Goal: Task Accomplishment & Management: Manage account settings

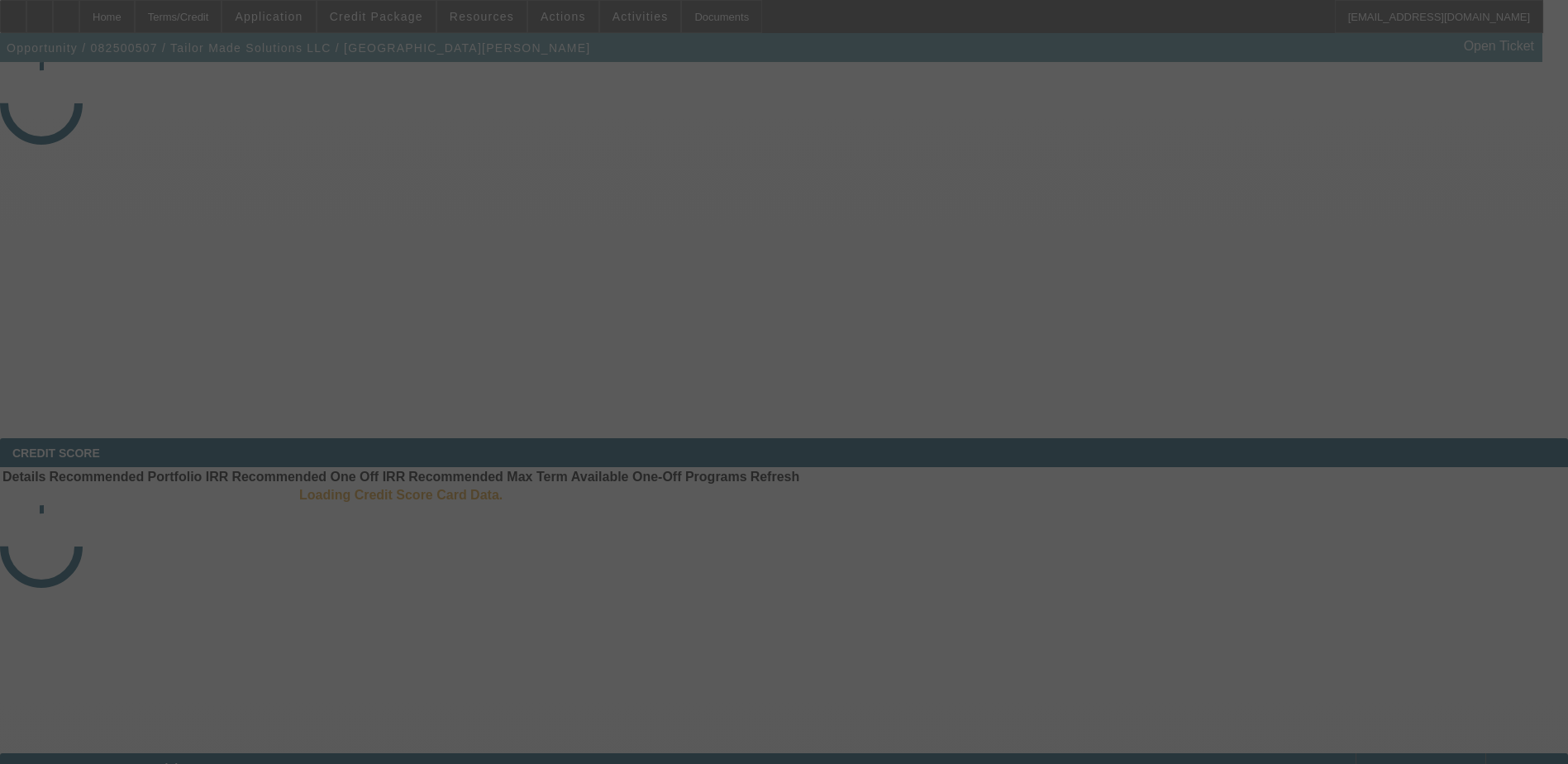
select select "4"
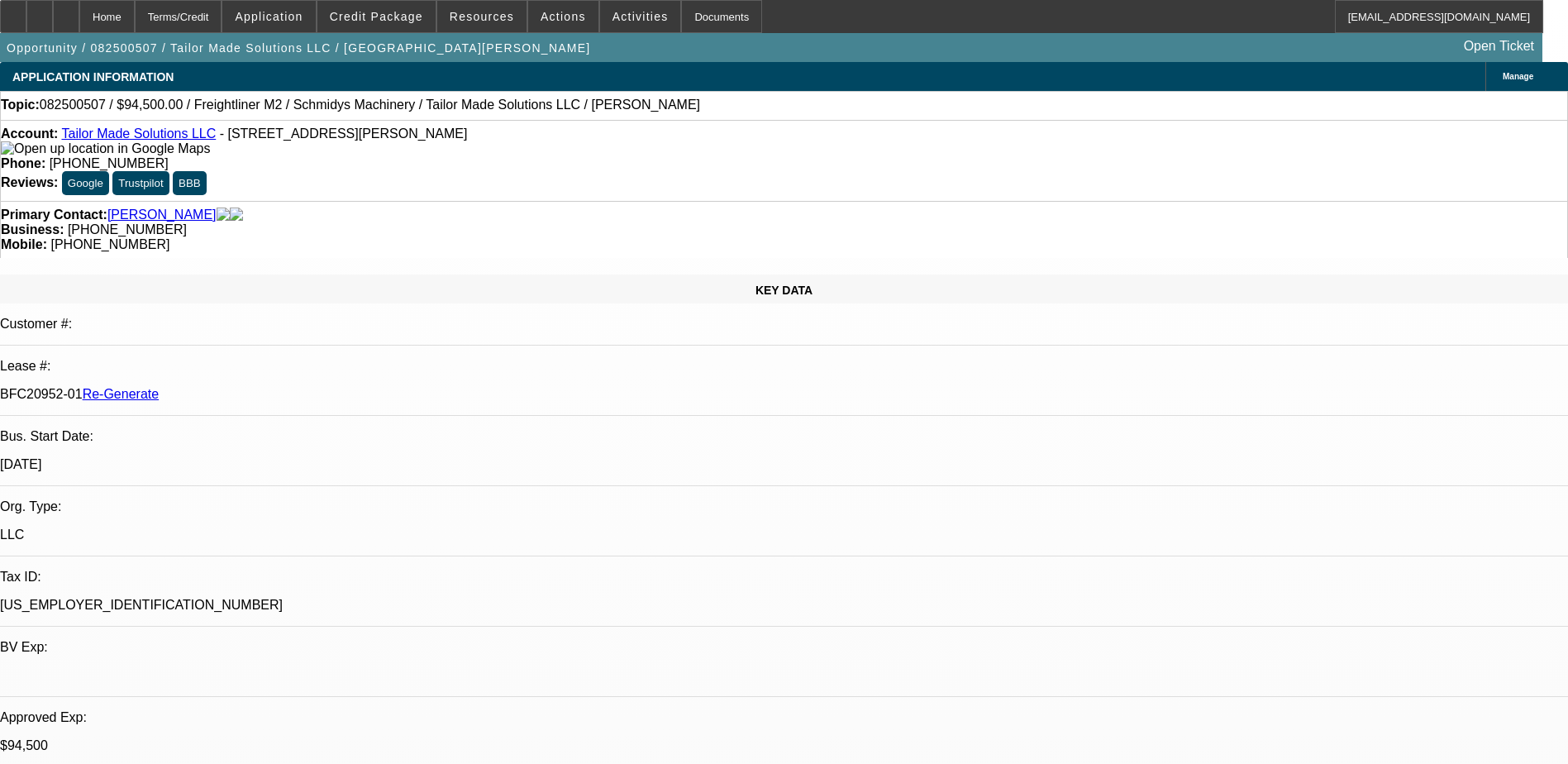
select select "0.1"
select select "0"
click at [696, 17] on div "Documents" at bounding box center [722, 17] width 81 height 33
select select "1"
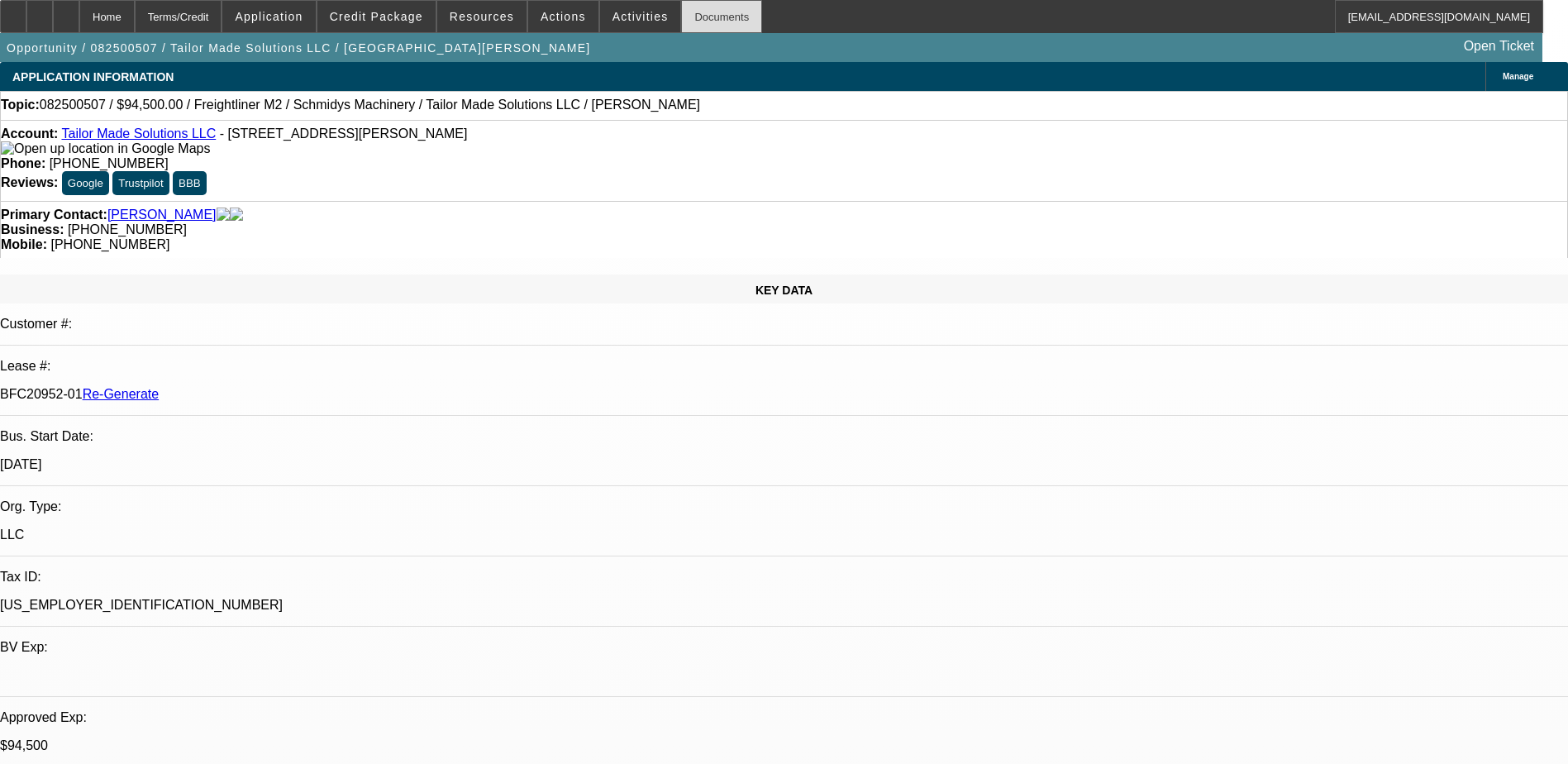
select select "2"
select select "6"
click at [698, 16] on div "Documents" at bounding box center [722, 17] width 81 height 33
click at [741, 129] on div "Account: Tailor Made Solutions LLC - [STREET_ADDRESS][PERSON_NAME] Phone: [PHON…" at bounding box center [784, 160] width 1568 height 81
click at [612, 12] on span "Activities" at bounding box center [641, 17] width 56 height 13
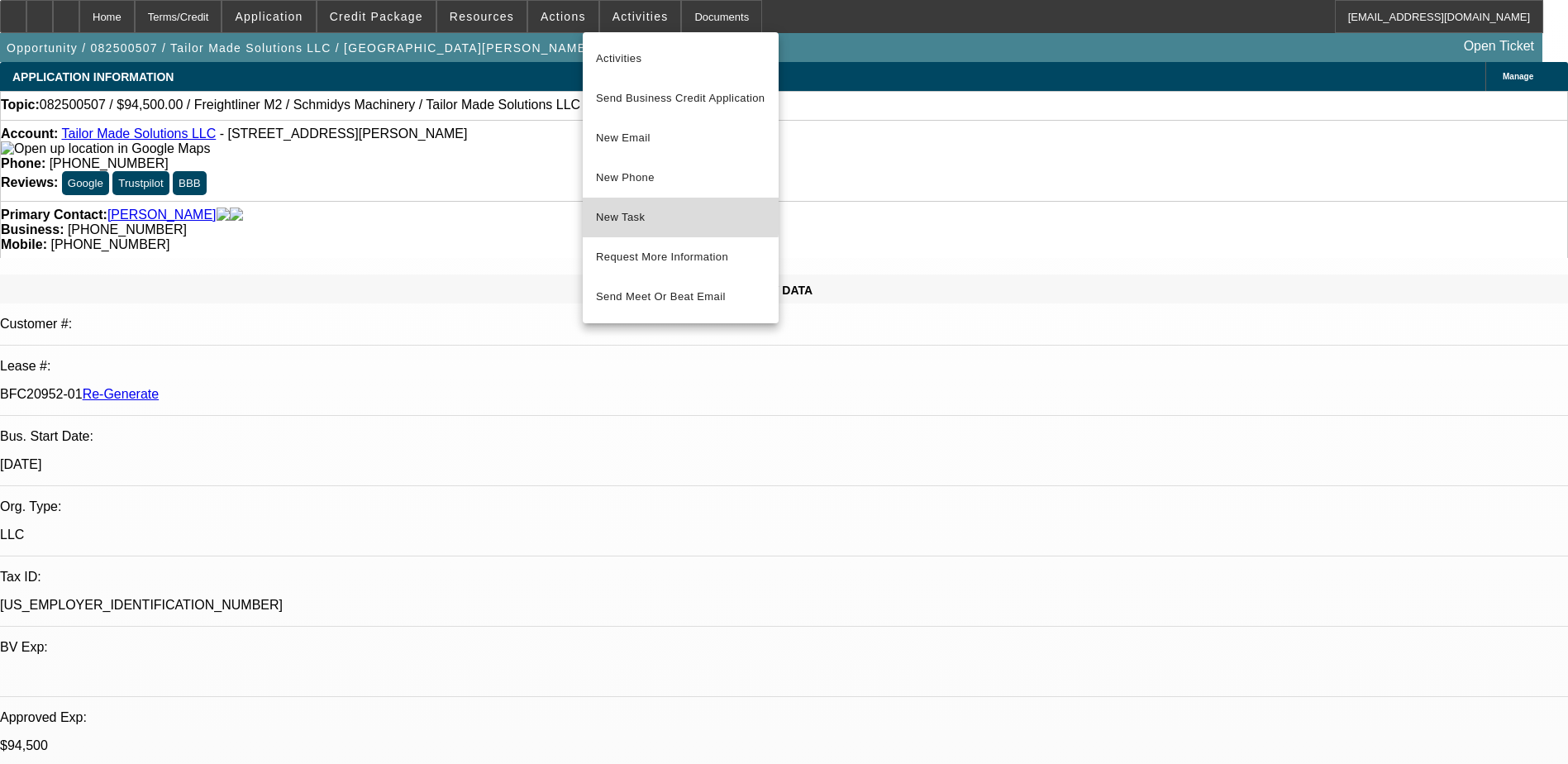
click at [627, 207] on button "New Task" at bounding box center [680, 217] width 196 height 40
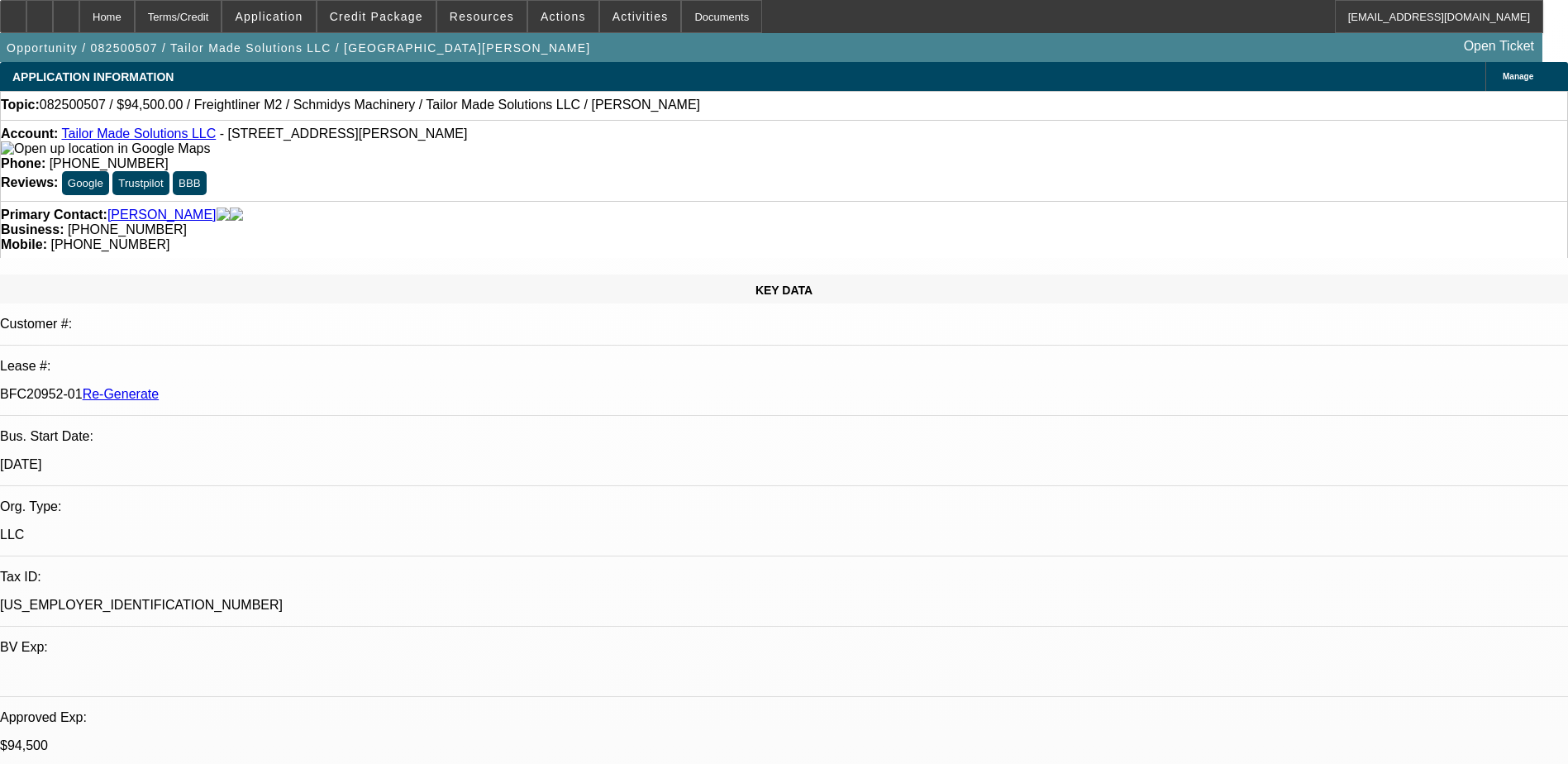
click at [612, 17] on span "Activities" at bounding box center [641, 17] width 56 height 13
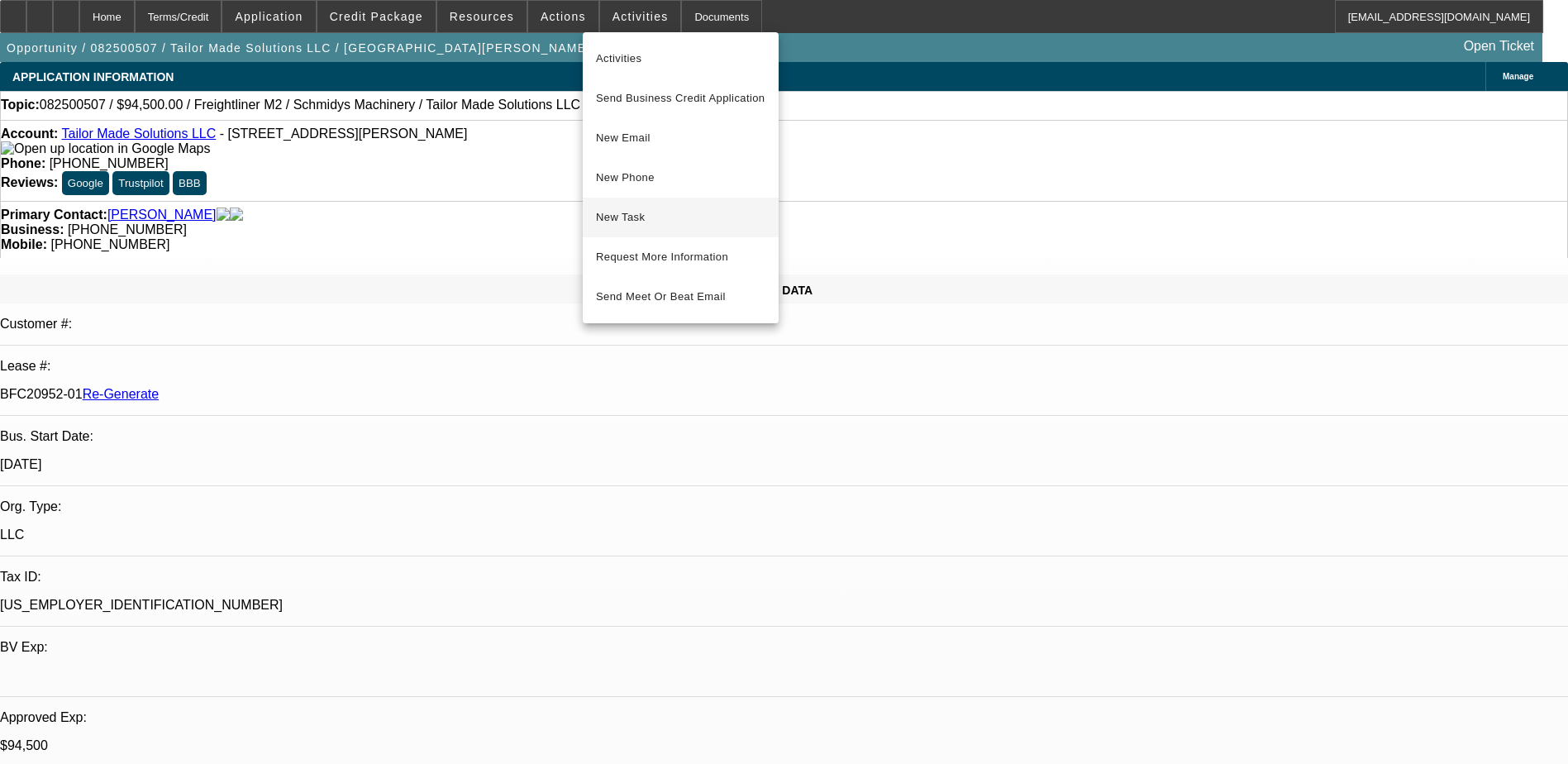
click at [642, 214] on span "New Task" at bounding box center [680, 217] width 169 height 20
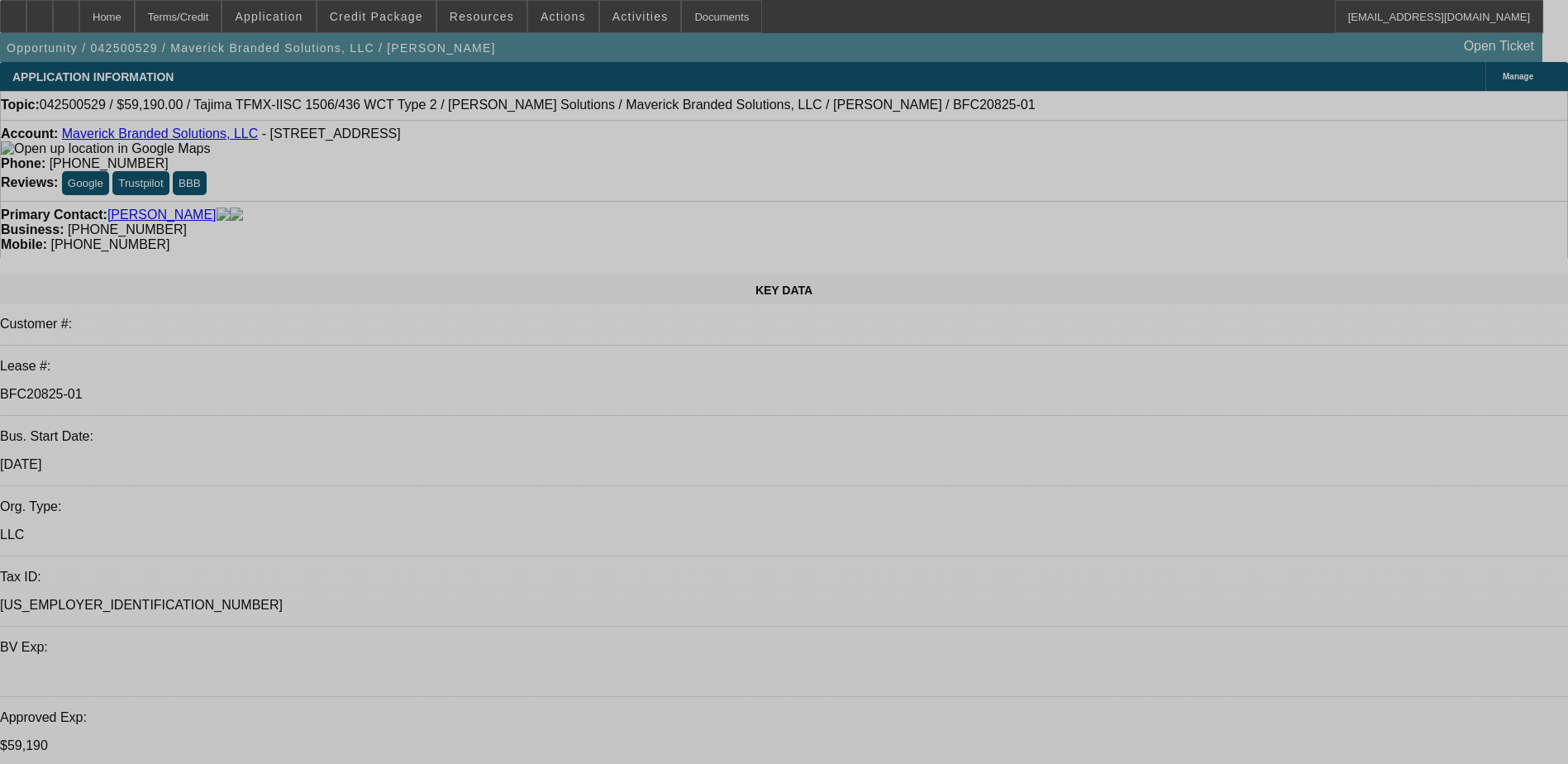
select select "0"
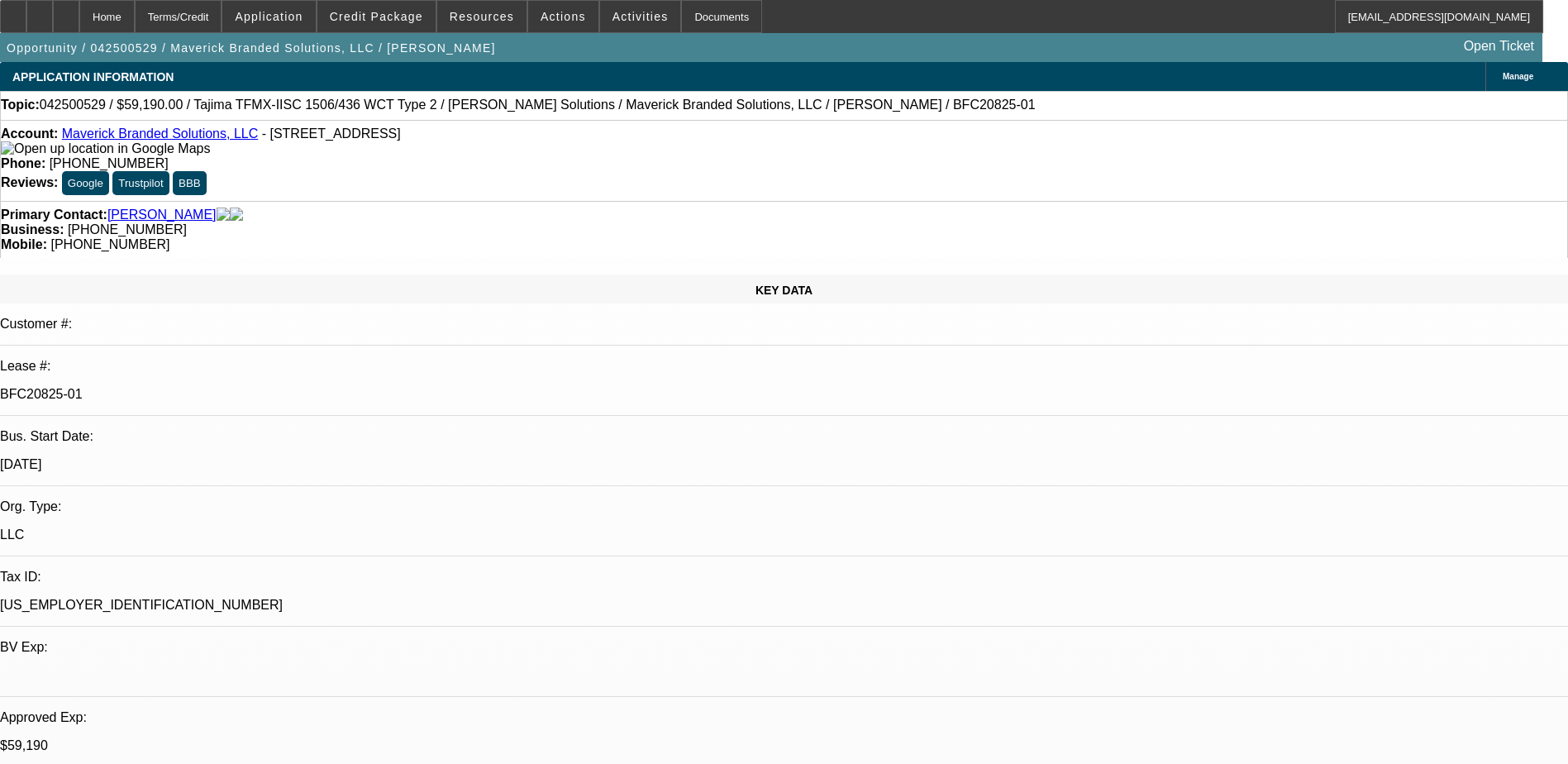
select select "2"
select select "0.1"
select select "0"
select select "2"
select select "0.1"
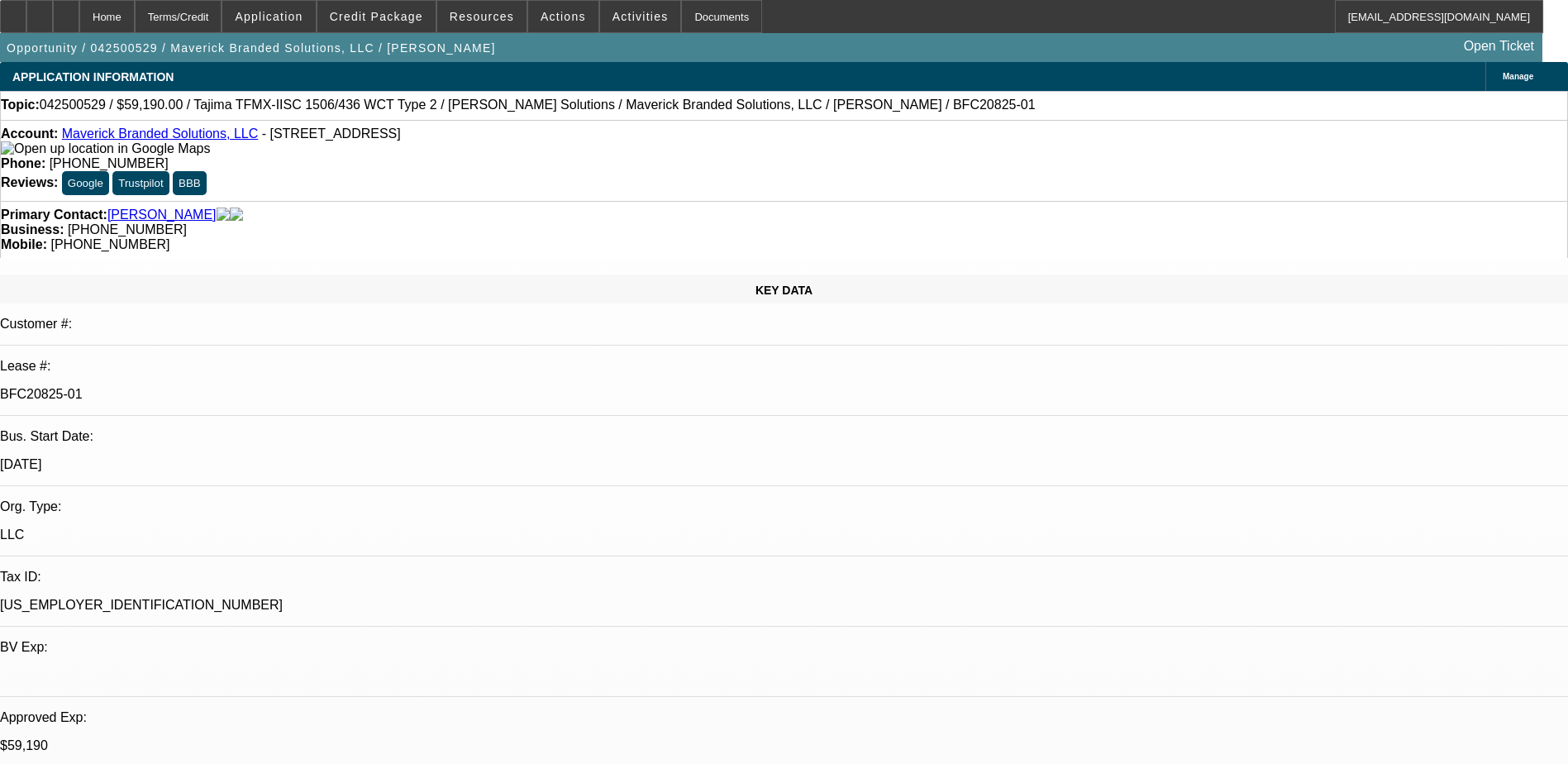
select select "0"
select select "2"
select select "0"
select select "2"
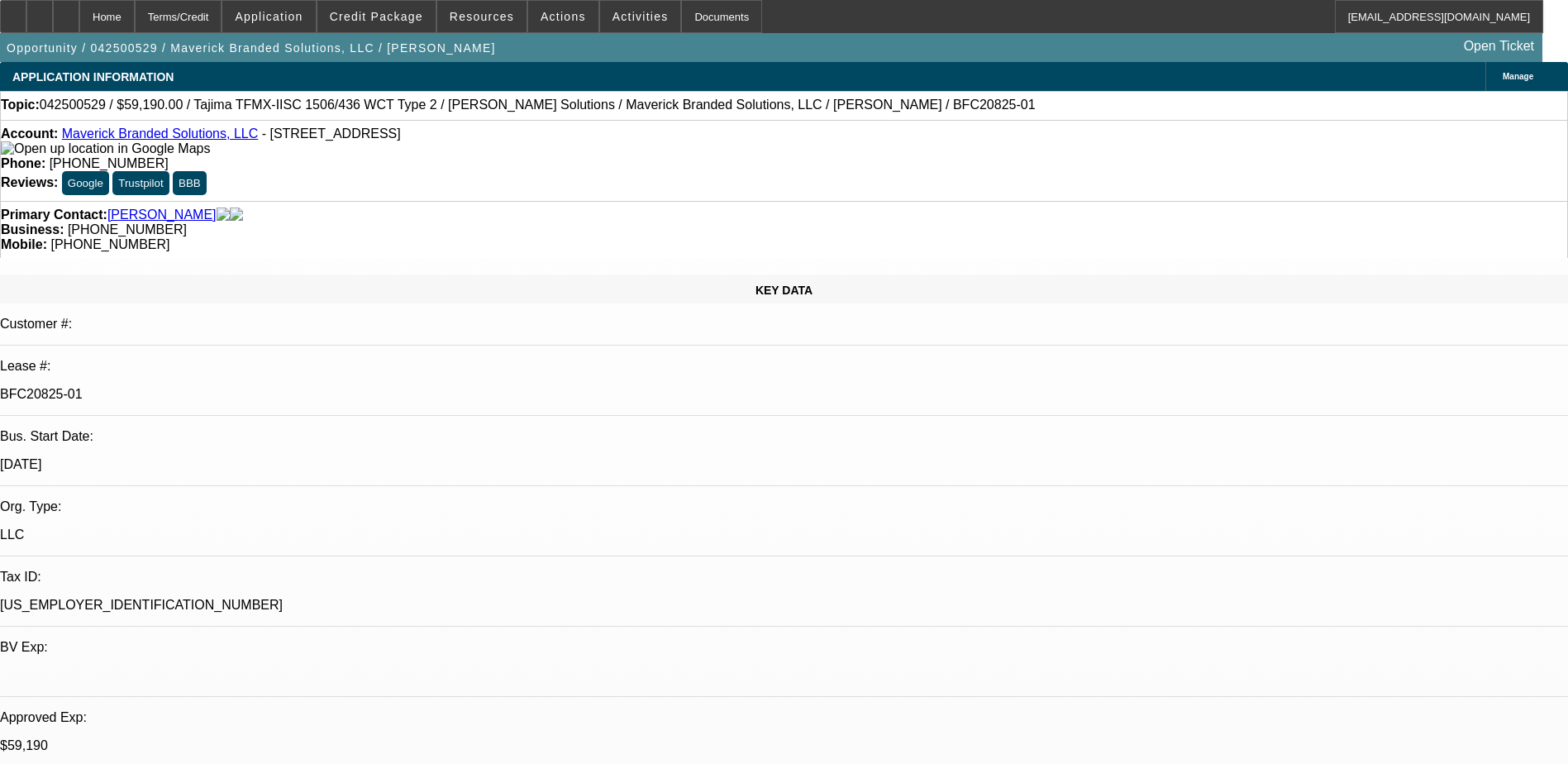
select select "0"
select select "1"
select select "2"
select select "4"
select select "1"
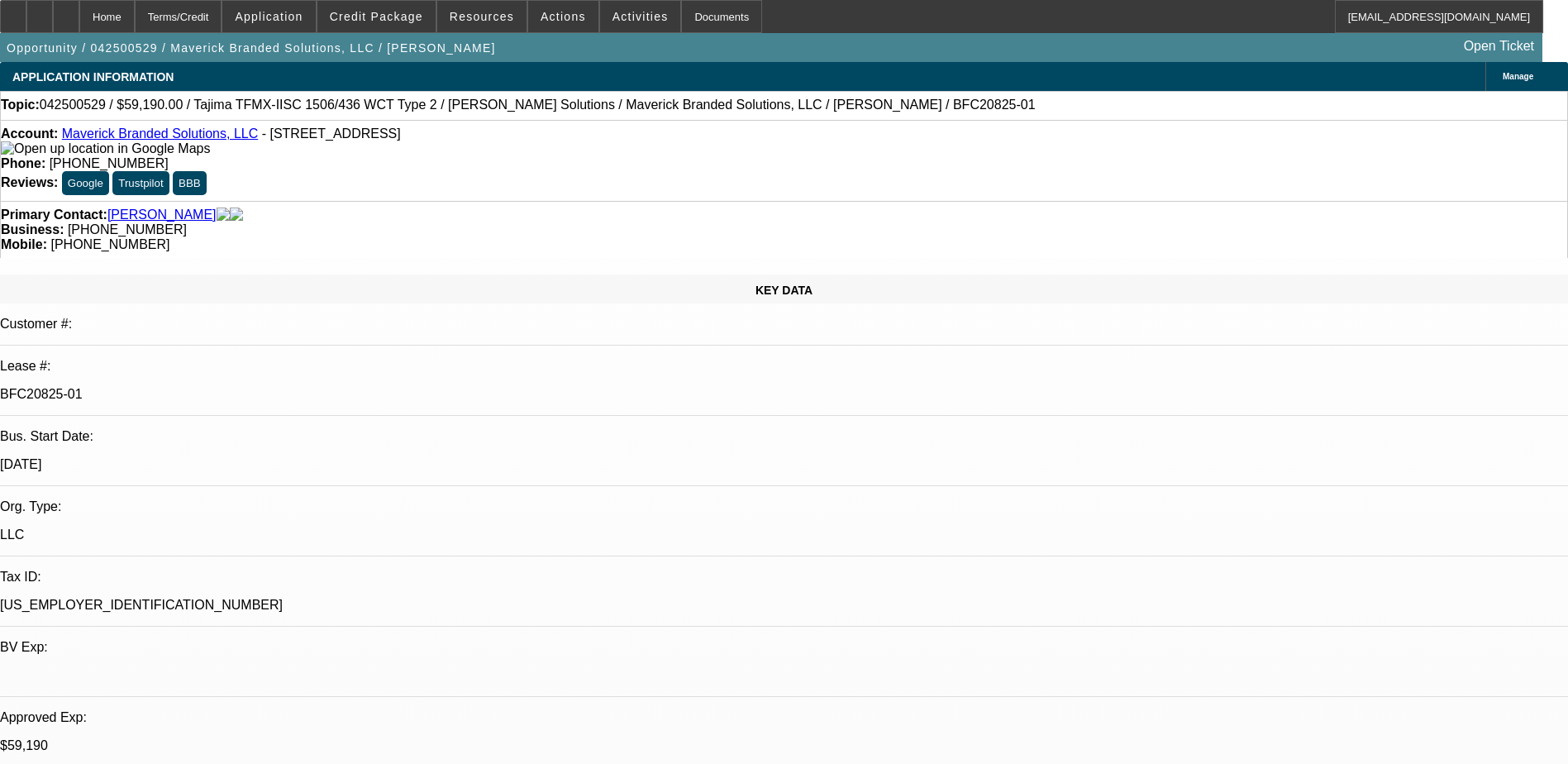
select select "2"
select select "4"
select select "1"
select select "2"
select select "6"
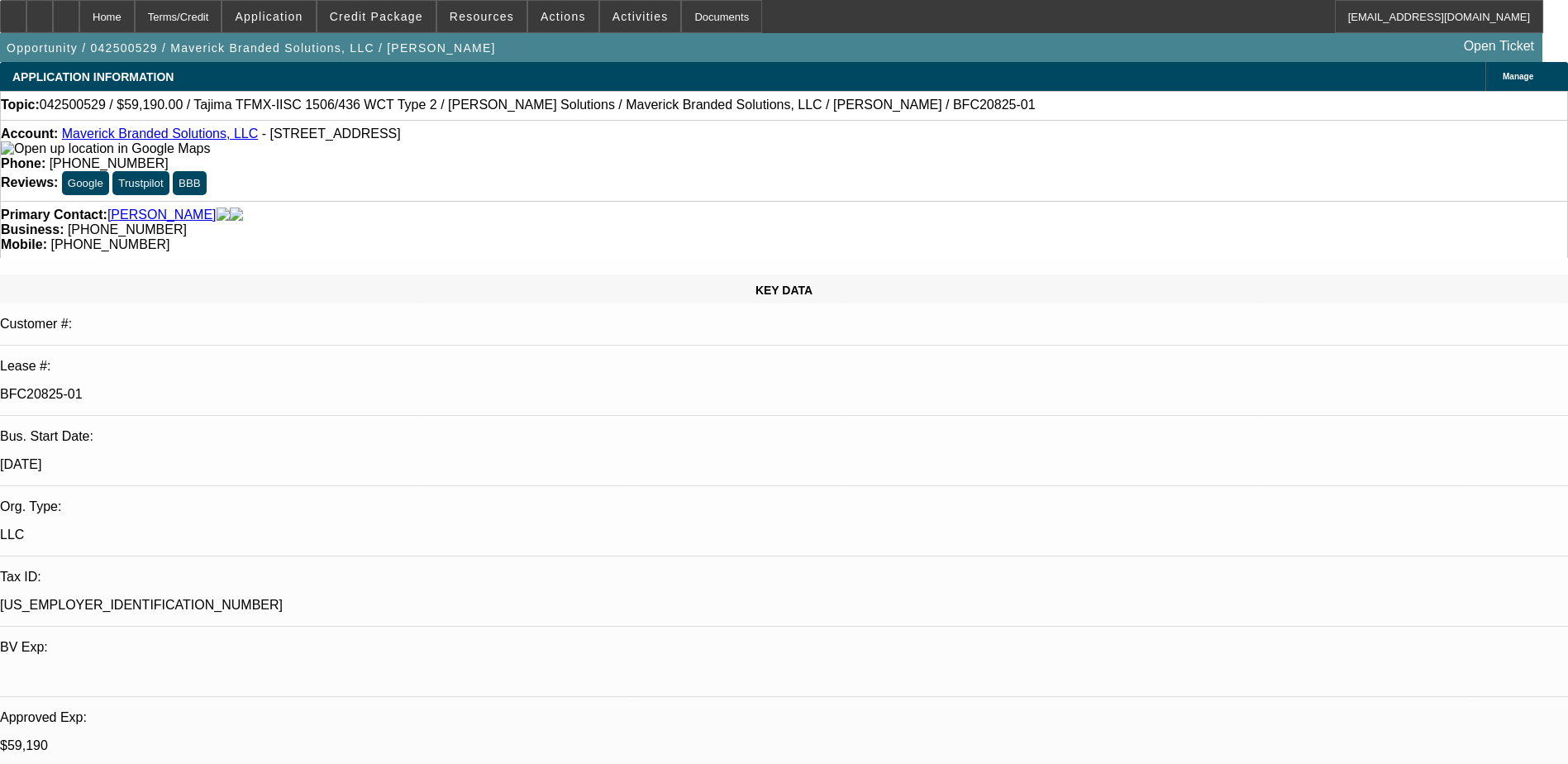
select select "1"
select select "2"
select select "6"
